Goal: Transaction & Acquisition: Purchase product/service

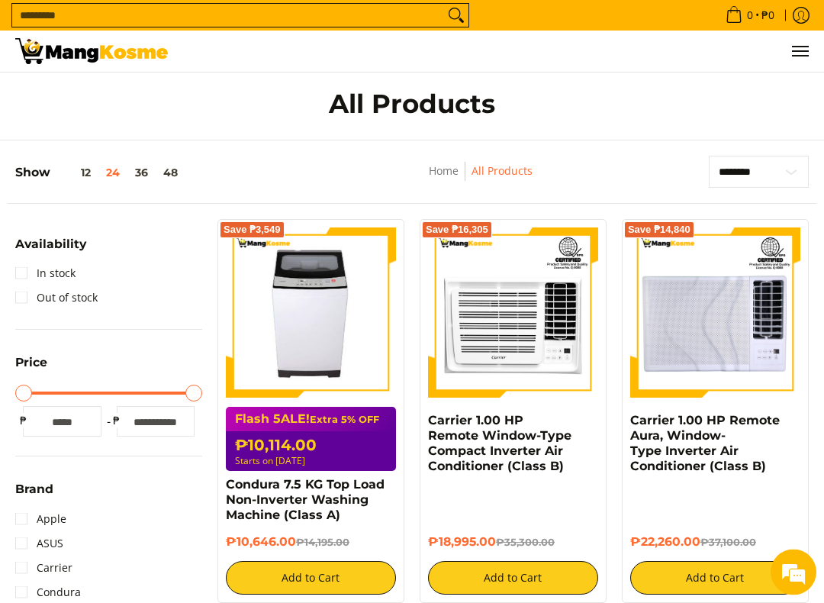
scroll to position [8, 0]
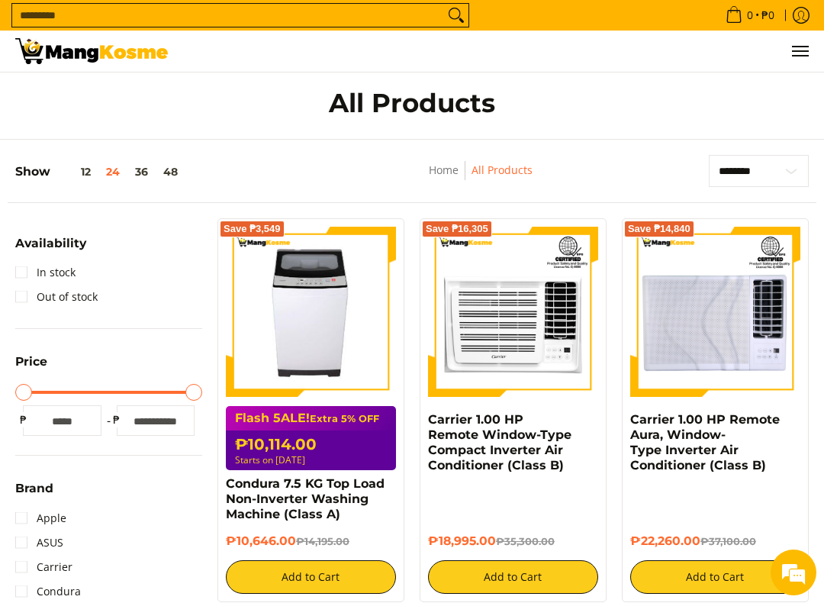
click at [505, 177] on link "All Products" at bounding box center [502, 170] width 61 height 15
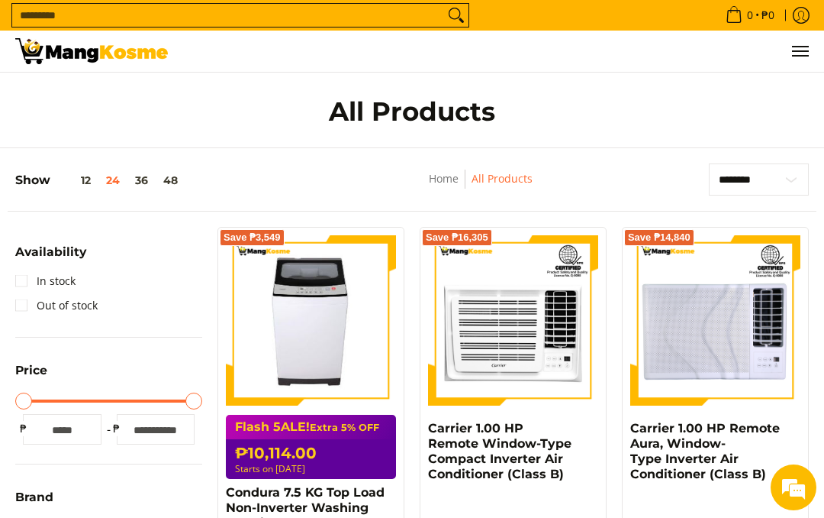
click at [459, 15] on icon "Search" at bounding box center [456, 15] width 24 height 23
click at [166, 16] on input "Search..." at bounding box center [228, 15] width 432 height 23
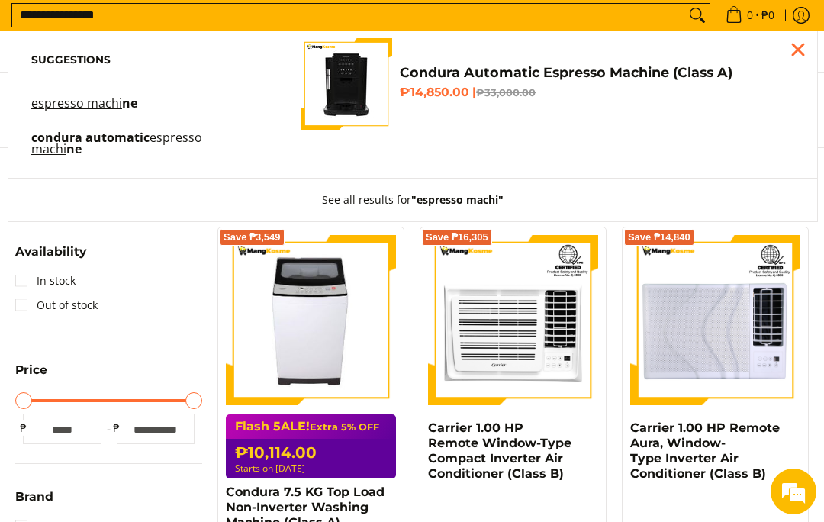
type input "**********"
click at [692, 16] on button "Search" at bounding box center [698, 15] width 24 height 23
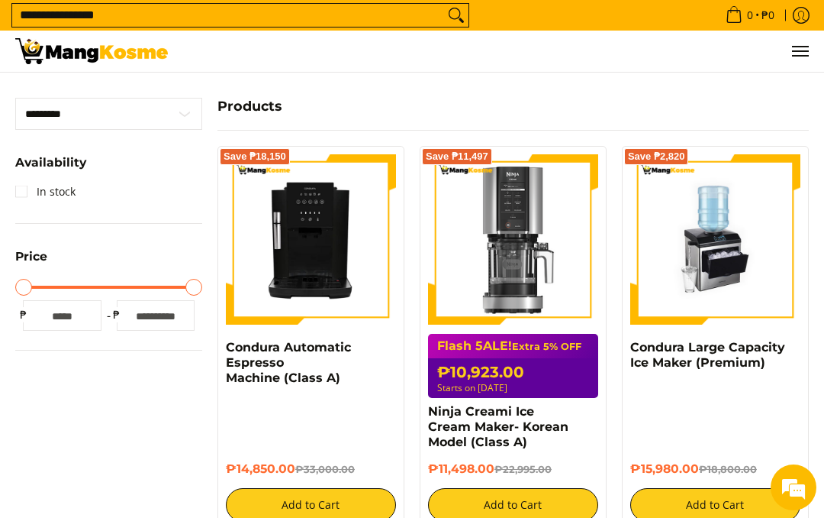
click at [695, 261] on img at bounding box center [716, 239] width 170 height 170
